Goal: Task Accomplishment & Management: Manage account settings

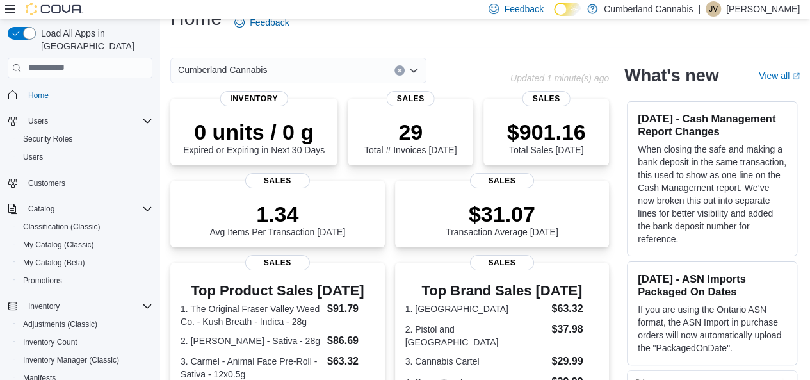
scroll to position [1, 0]
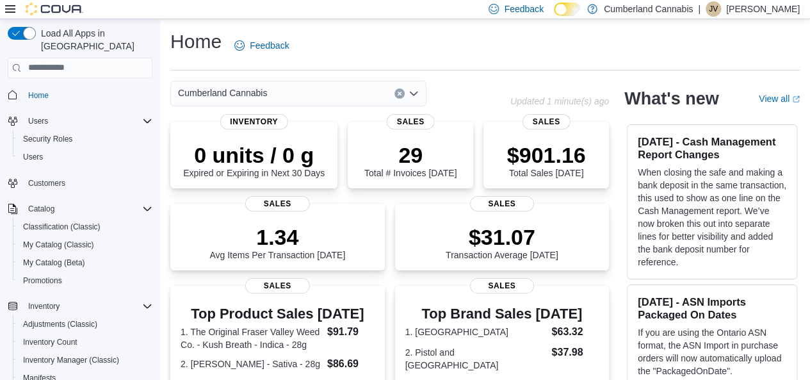
click at [750, 6] on p "Justin Valvasori" at bounding box center [763, 8] width 74 height 15
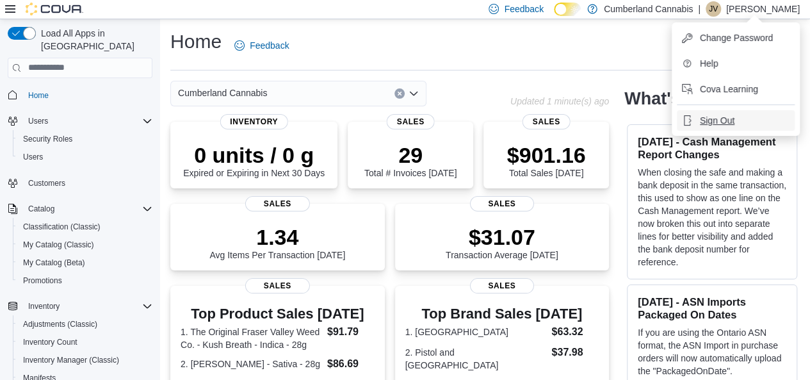
click at [711, 129] on button "Sign Out" at bounding box center [736, 120] width 118 height 20
